Goal: Task Accomplishment & Management: Manage account settings

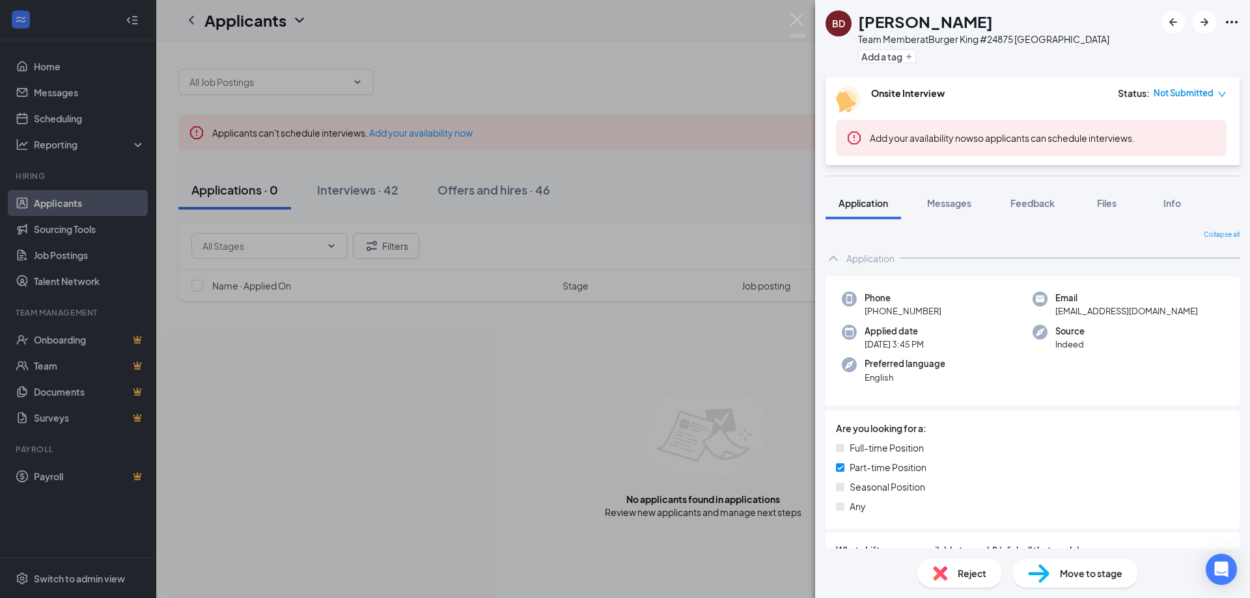
click at [357, 188] on div "BD [PERSON_NAME] Team Member at Burger King #24875 [GEOGRAPHIC_DATA] Add a tag …" at bounding box center [625, 299] width 1250 height 598
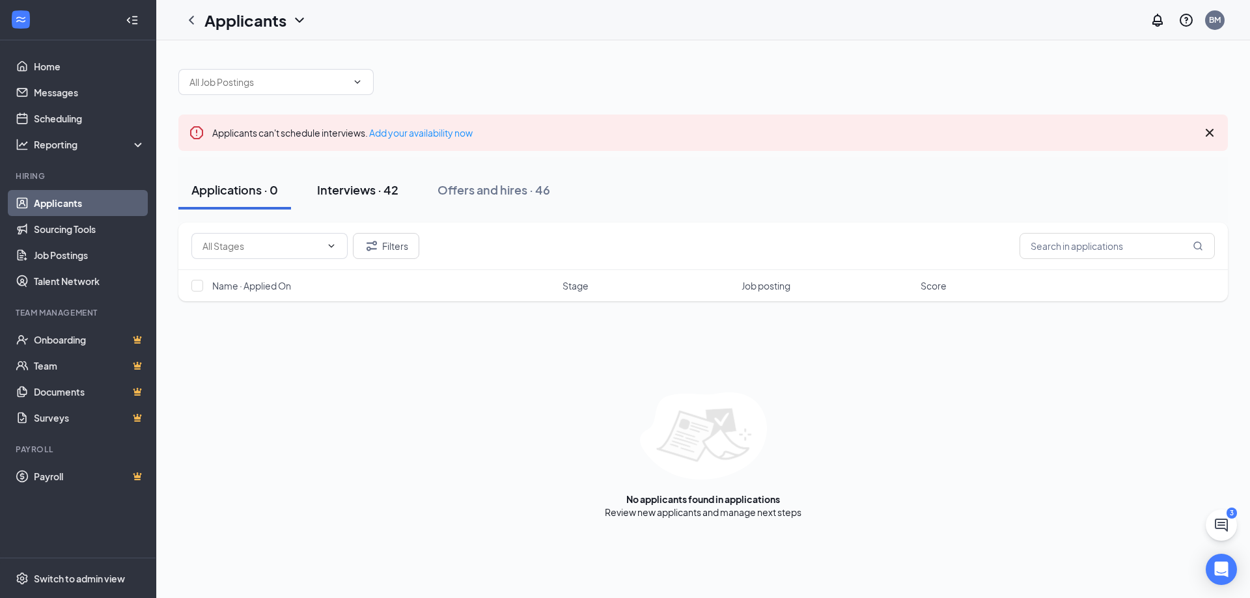
click at [353, 191] on div "Interviews · 42" at bounding box center [357, 190] width 81 height 16
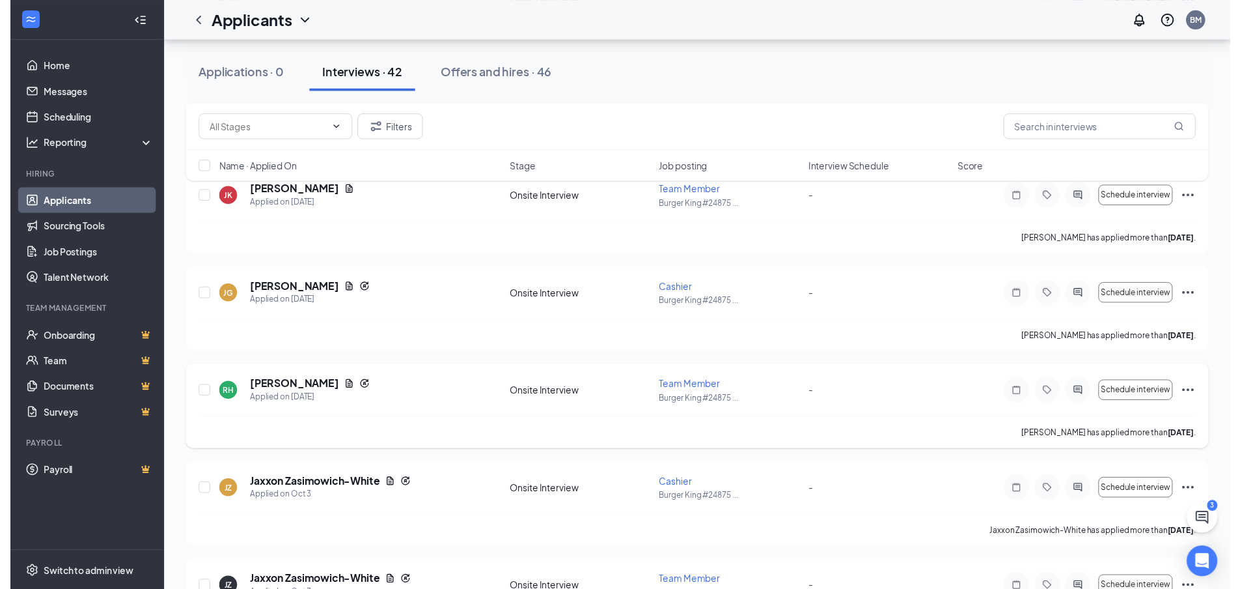
scroll to position [1237, 0]
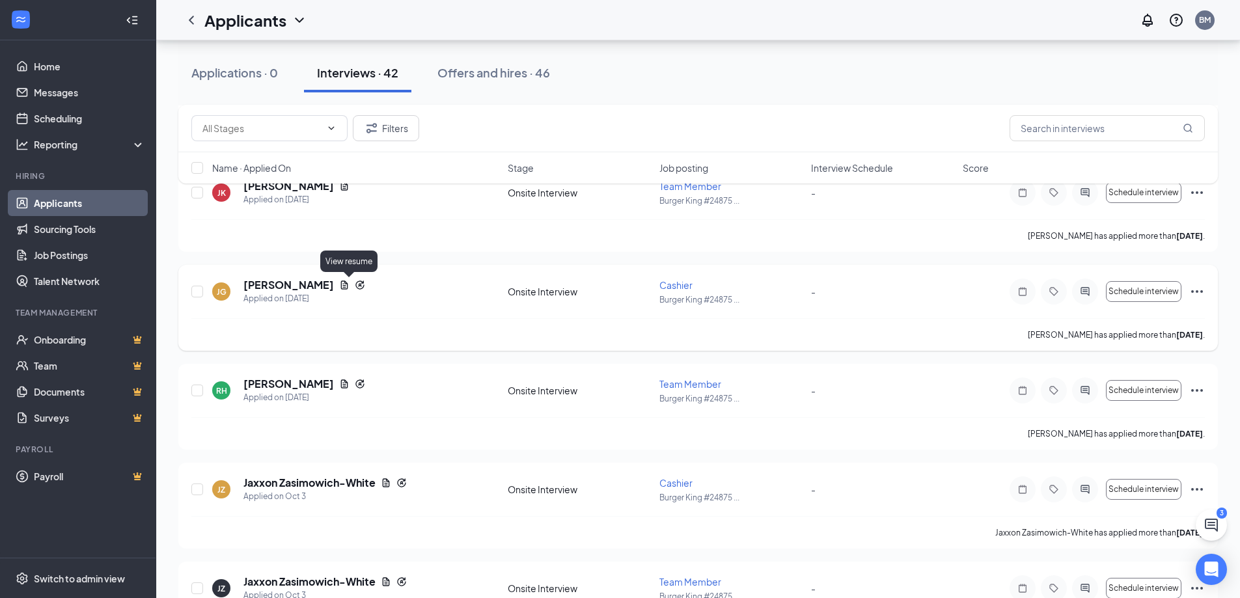
click at [348, 285] on icon "Document" at bounding box center [344, 285] width 10 height 10
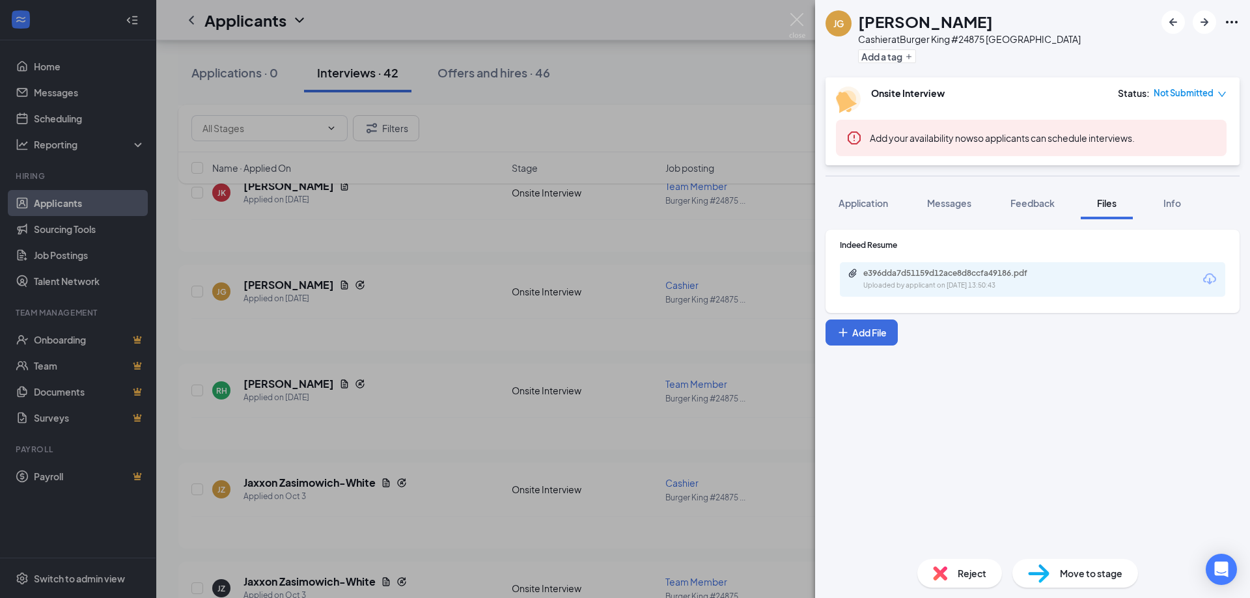
click at [893, 291] on div "e396dda7d51159d12ace8d8ccfa49186.pdf Uploaded by applicant on [DATE] 13:50:43" at bounding box center [1032, 279] width 385 height 35
click at [890, 278] on div "e396dda7d51159d12ace8d8ccfa49186.pdf" at bounding box center [954, 273] width 182 height 10
click at [496, 160] on div "[PERSON_NAME] Cashier at Burger King #24875 Royse City Add a tag Onsite Intervi…" at bounding box center [625, 299] width 1250 height 598
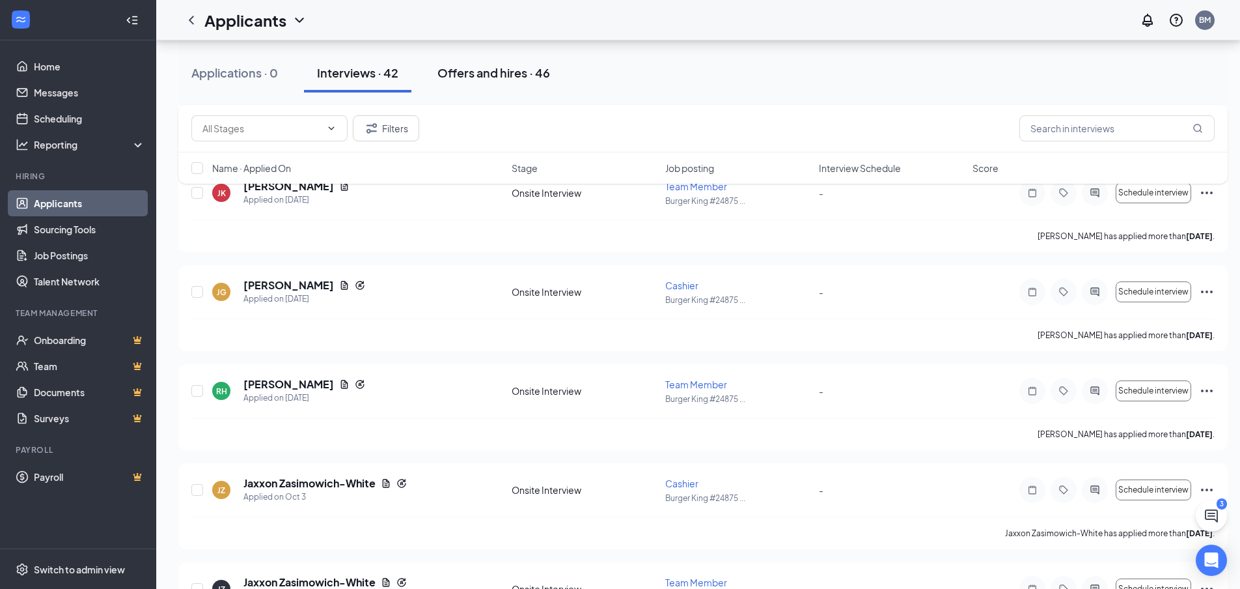
click at [518, 74] on div "Offers and hires · 46" at bounding box center [493, 72] width 113 height 16
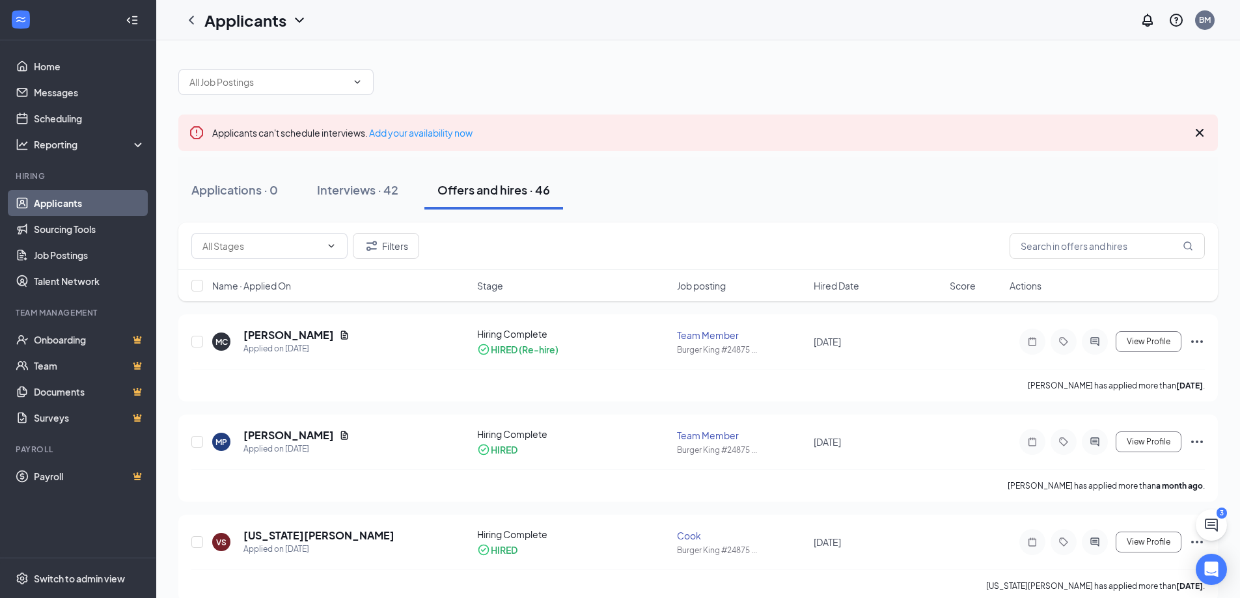
click at [1197, 131] on icon "Cross" at bounding box center [1200, 133] width 16 height 16
